Goal: Transaction & Acquisition: Purchase product/service

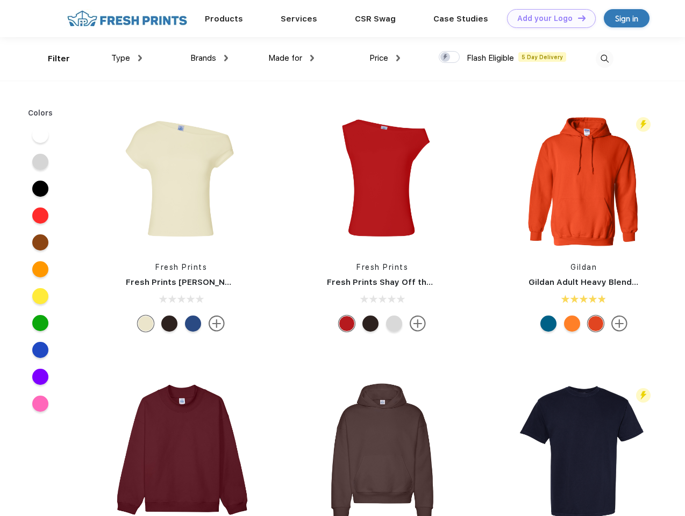
click at [547, 18] on link "Add your Logo Design Tool" at bounding box center [551, 18] width 89 height 19
click at [0, 0] on div "Design Tool" at bounding box center [0, 0] width 0 height 0
click at [577, 18] on link "Add your Logo Design Tool" at bounding box center [551, 18] width 89 height 19
click at [52, 59] on div "Filter" at bounding box center [59, 59] width 22 height 12
click at [127, 58] on span "Type" at bounding box center [120, 58] width 19 height 10
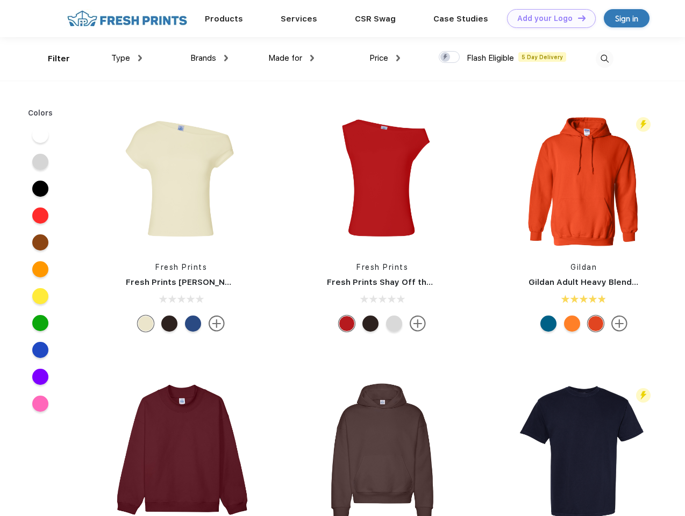
click at [209, 58] on span "Brands" at bounding box center [203, 58] width 26 height 10
click at [291, 58] on span "Made for" at bounding box center [285, 58] width 34 height 10
click at [385, 58] on span "Price" at bounding box center [378, 58] width 19 height 10
click at [449, 58] on div at bounding box center [449, 57] width 21 height 12
click at [446, 58] on input "checkbox" at bounding box center [442, 54] width 7 height 7
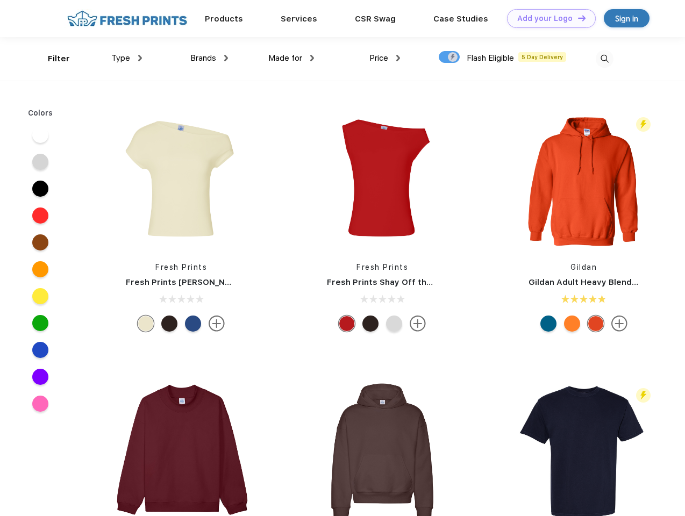
click at [604, 59] on img at bounding box center [605, 59] width 18 height 18
